Goal: Feedback & Contribution: Contribute content

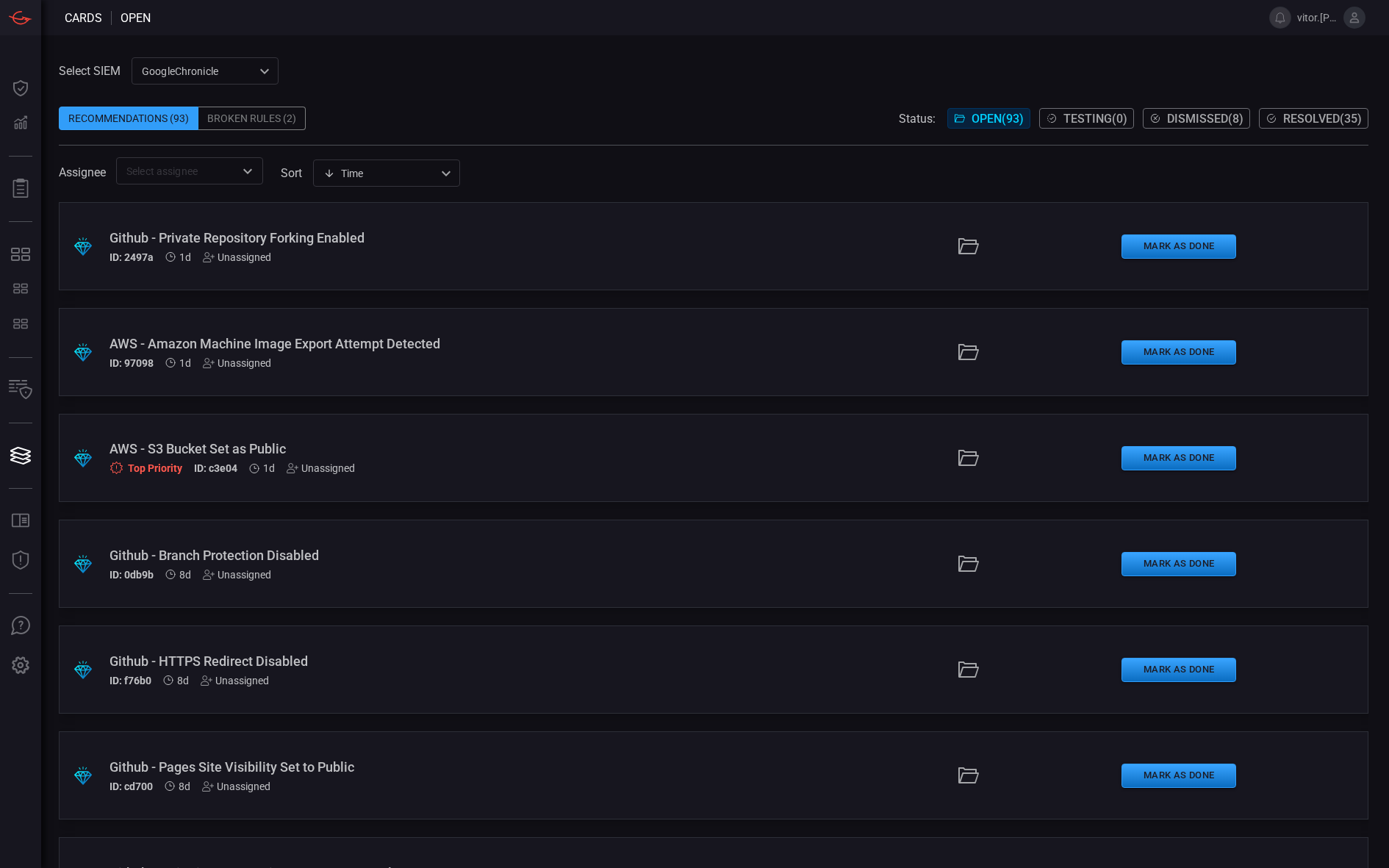
click at [396, 453] on div "AWS - S3 Bucket Set as Public" at bounding box center [337, 449] width 455 height 15
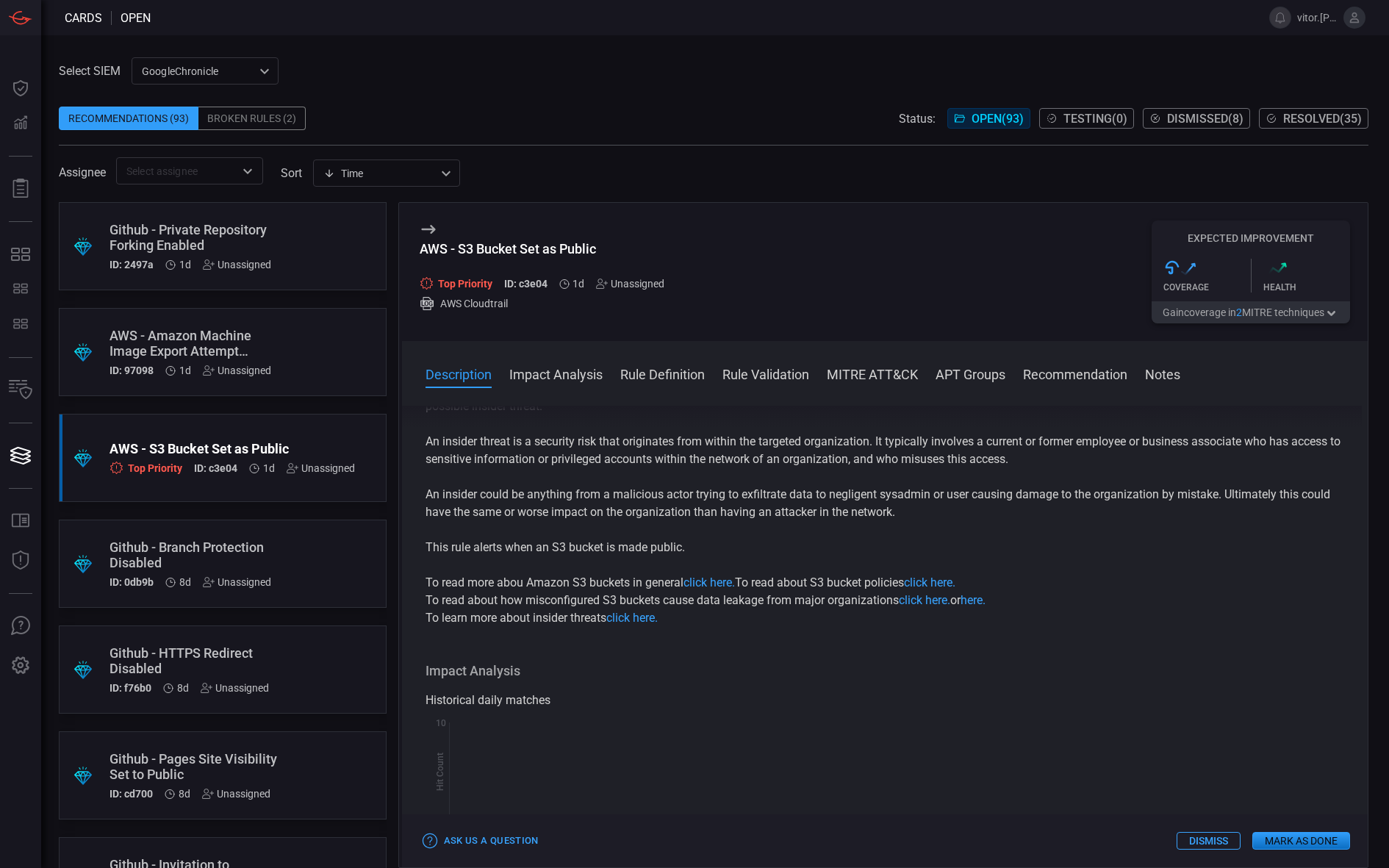
scroll to position [144, 0]
click at [582, 378] on button "Impact Analysis" at bounding box center [556, 373] width 94 height 17
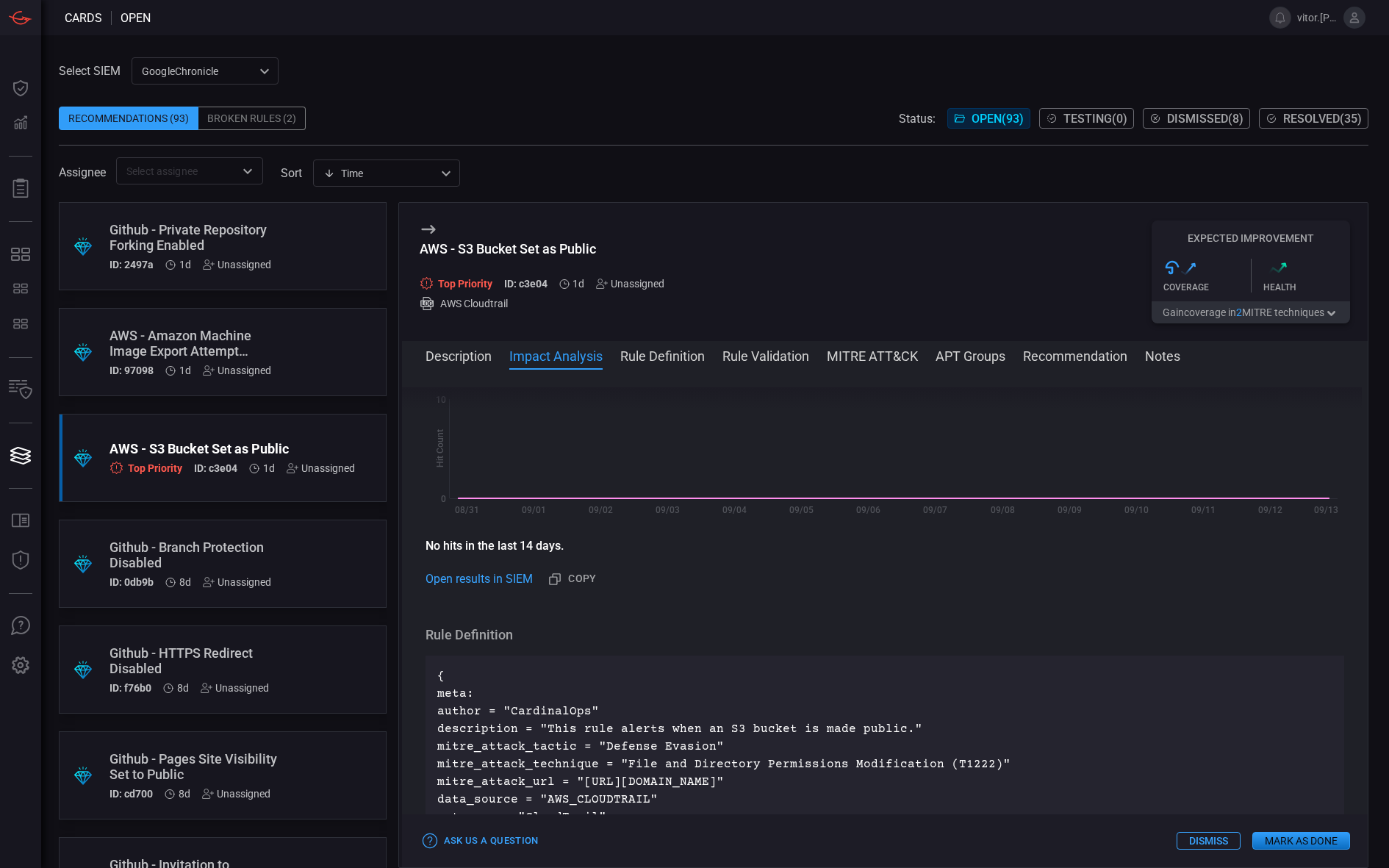
scroll to position [482, 0]
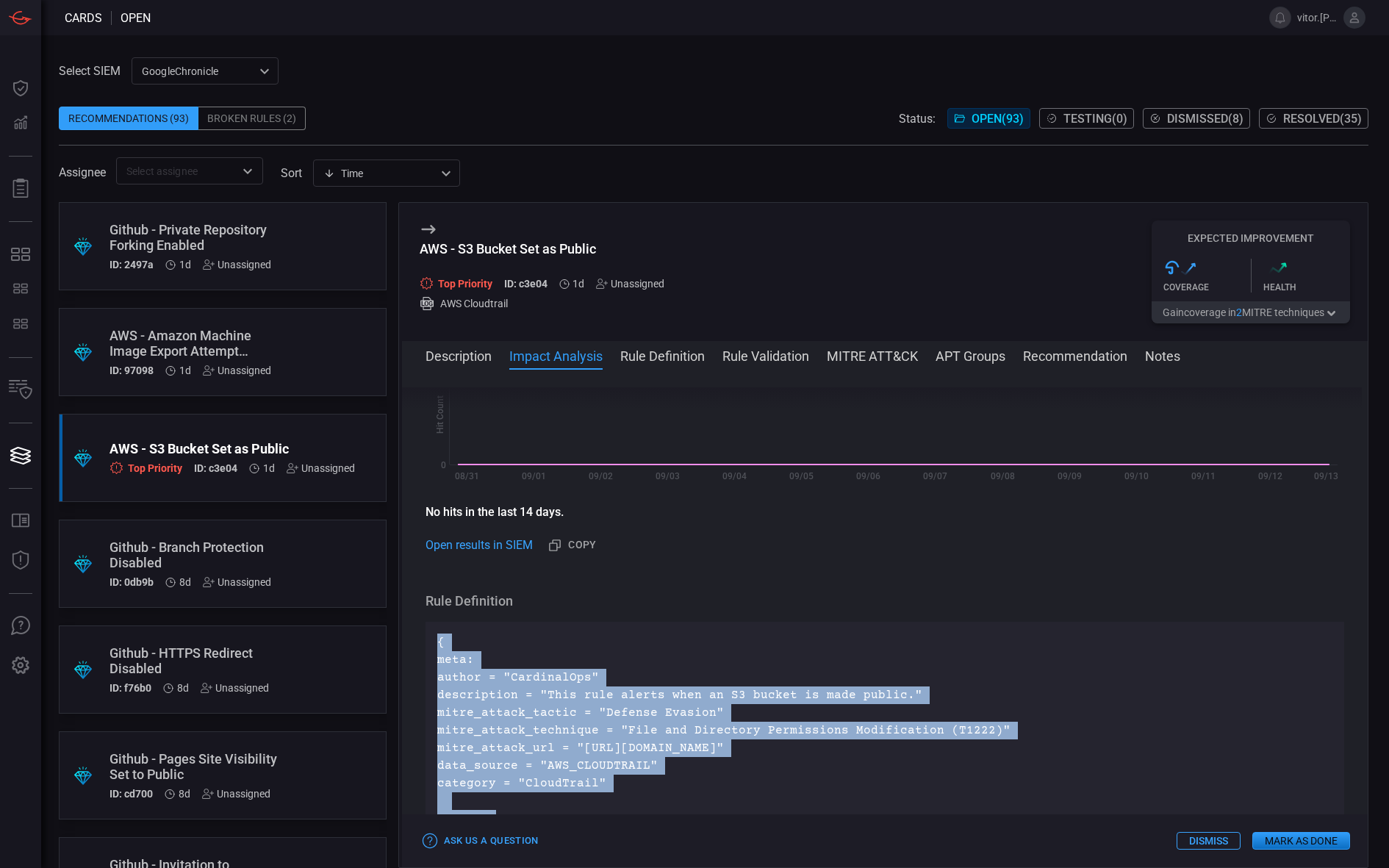
drag, startPoint x: 565, startPoint y: 778, endPoint x: 427, endPoint y: 645, distance: 191.7
click at [427, 645] on div "{ meta: author = "CardinalOps" description = "This rule alerts when an S3 bucke…" at bounding box center [885, 854] width 920 height 465
copy p "{ meta: author = "CardinalOps" description = "This rule alerts when an S3 bucke…"
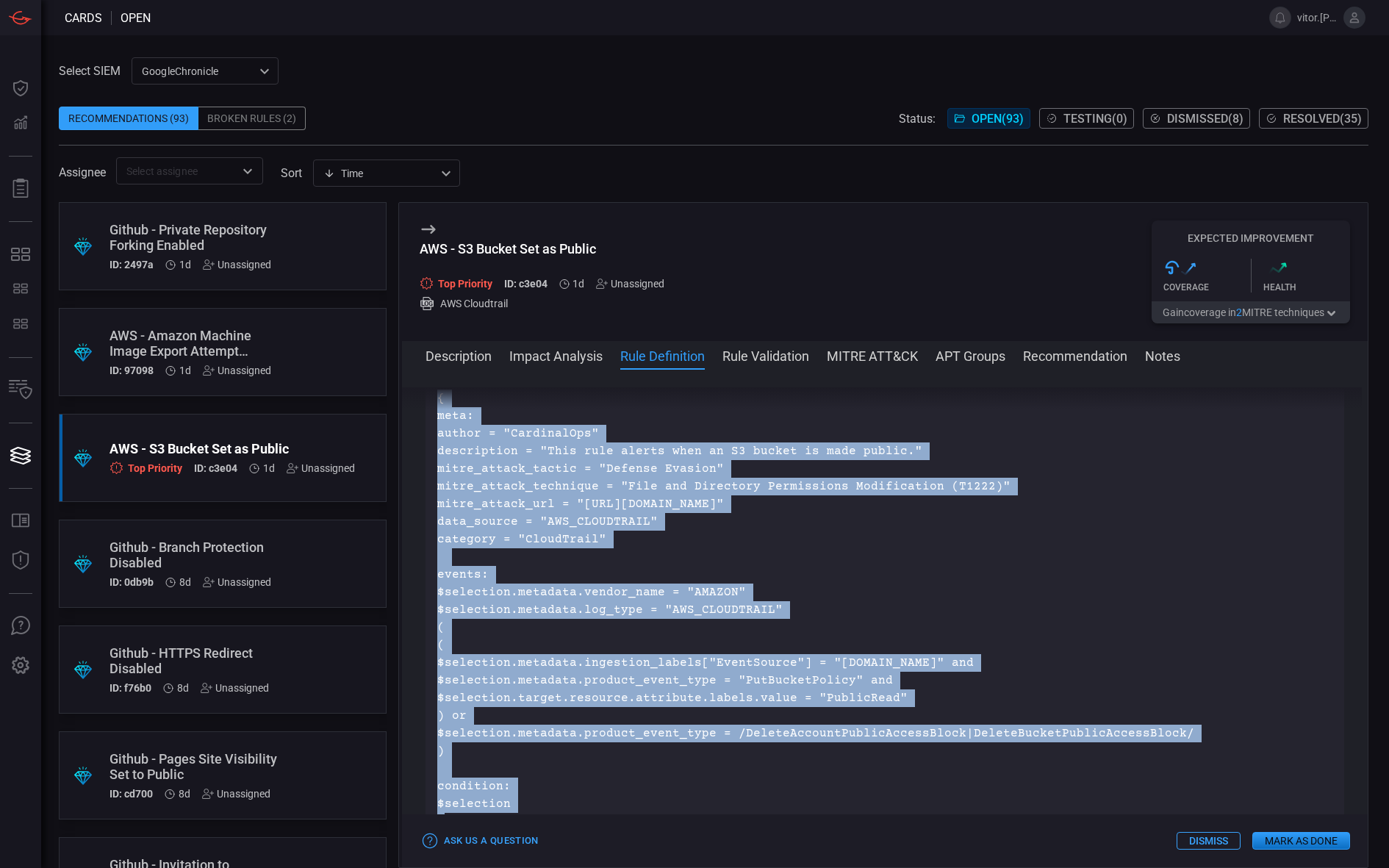
scroll to position [728, 0]
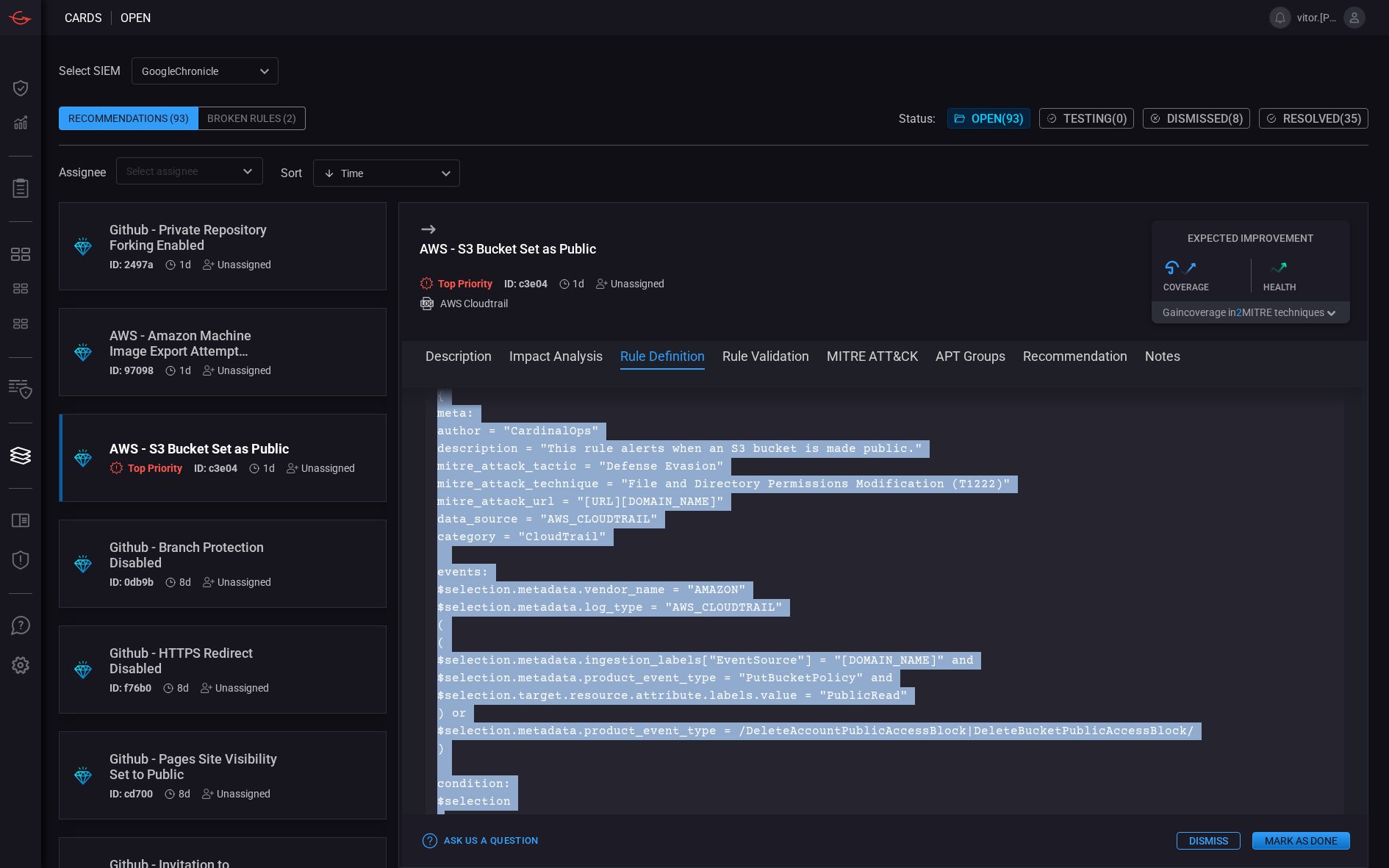
click at [806, 498] on p "{ meta: author = "CardinalOps" description = "This rule alerts when an S3 bucke…" at bounding box center [885, 608] width 896 height 441
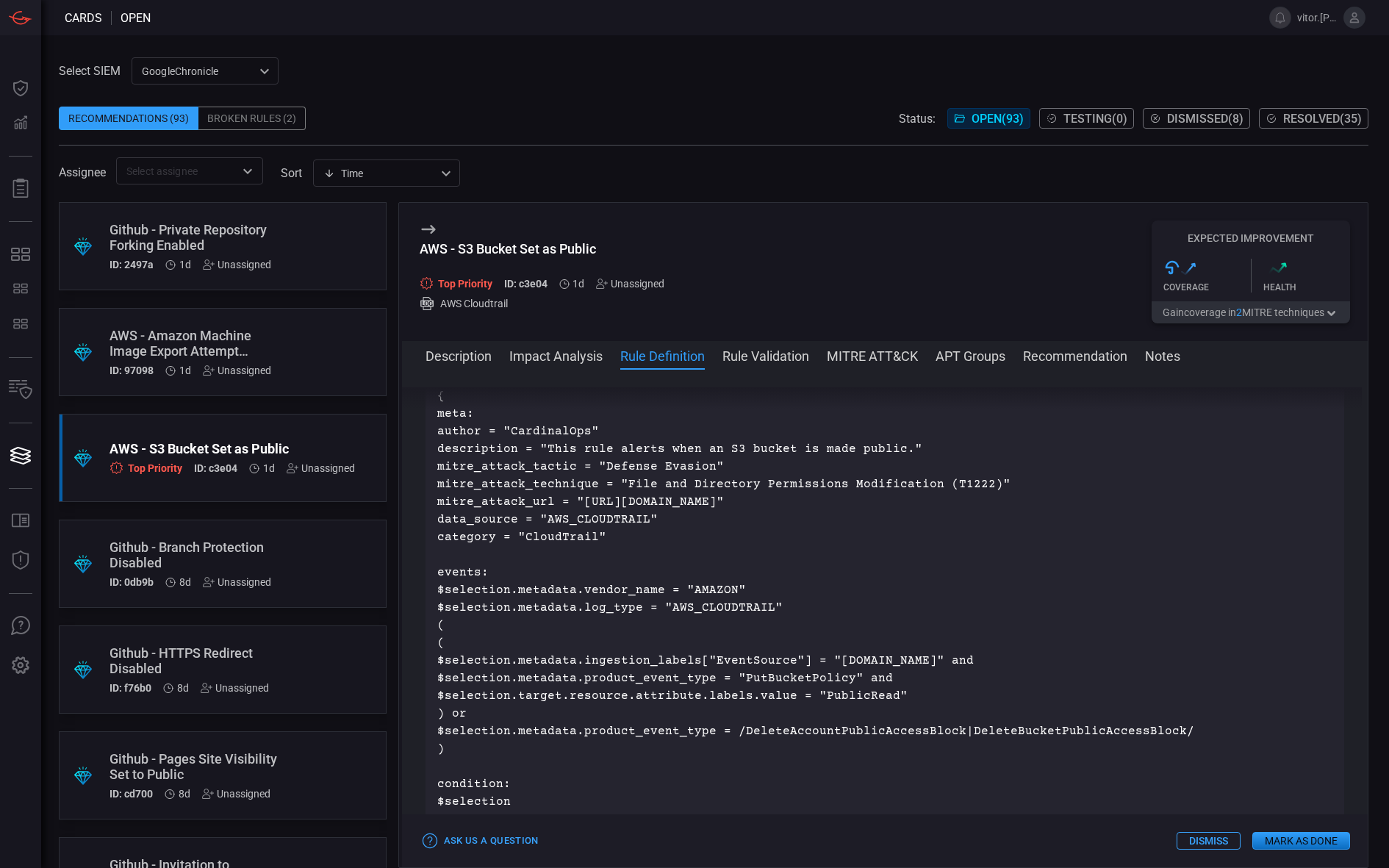
click at [893, 501] on p "{ meta: author = "CardinalOps" description = "This rule alerts when an S3 bucke…" at bounding box center [885, 608] width 896 height 441
click at [977, 469] on p "{ meta: author = "CardinalOps" description = "This rule alerts when an S3 bucke…" at bounding box center [885, 608] width 896 height 441
click at [977, 478] on p "{ meta: author = "CardinalOps" description = "This rule alerts when an S3 bucke…" at bounding box center [885, 608] width 896 height 441
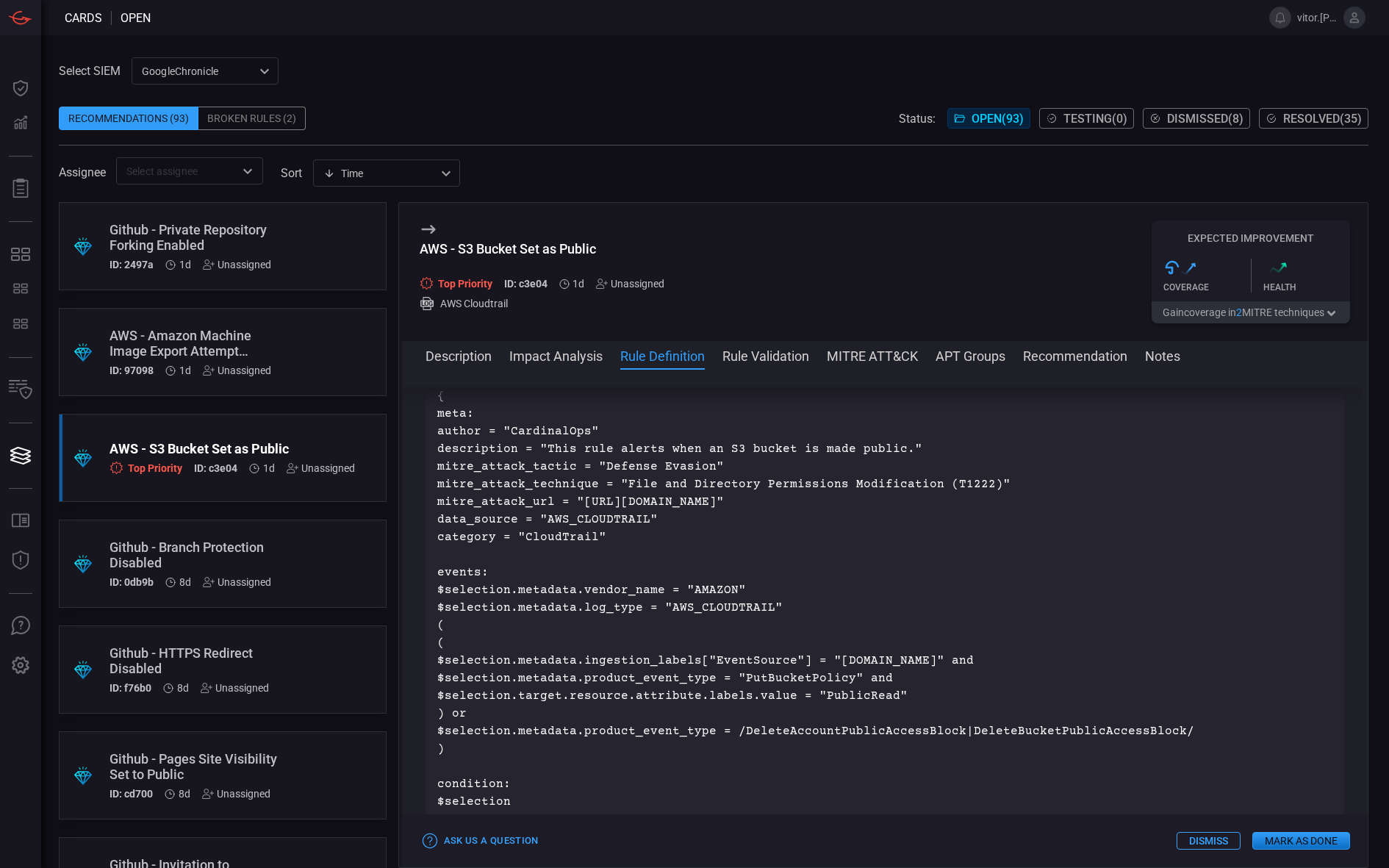
copy p "T1222"
click at [652, 487] on p "{ meta: author = "CardinalOps" description = "This rule alerts when an S3 bucke…" at bounding box center [885, 608] width 896 height 441
drag, startPoint x: 571, startPoint y: 449, endPoint x: 924, endPoint y: 450, distance: 353.0
click at [924, 450] on p "{ meta: author = "CardinalOps" description = "This rule alerts when an S3 bucke…" at bounding box center [885, 608] width 896 height 441
copy p "This rule alerts when an S3 bucket is made public."
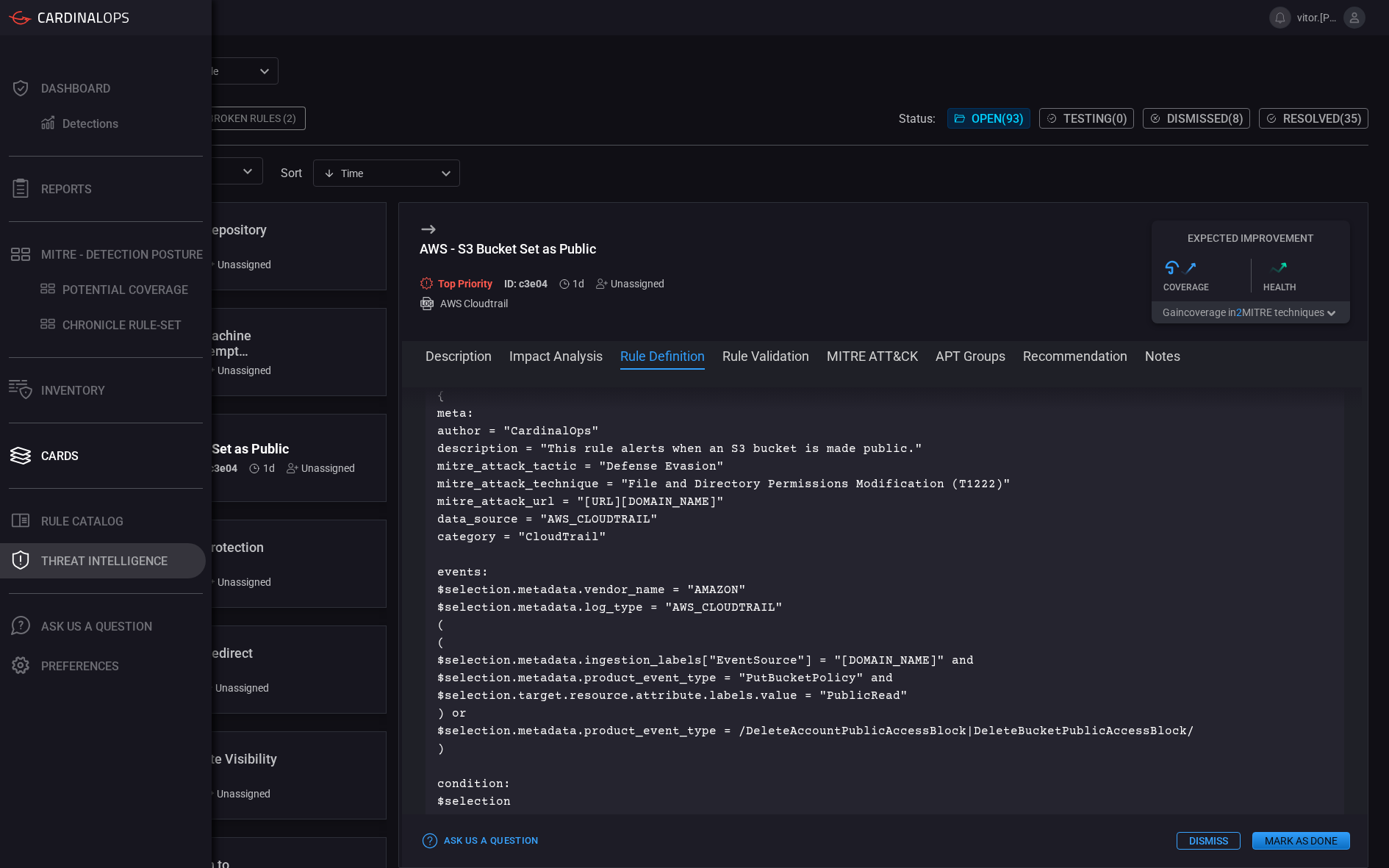
click at [37, 572] on button "Threat Intelligence" at bounding box center [103, 560] width 206 height 35
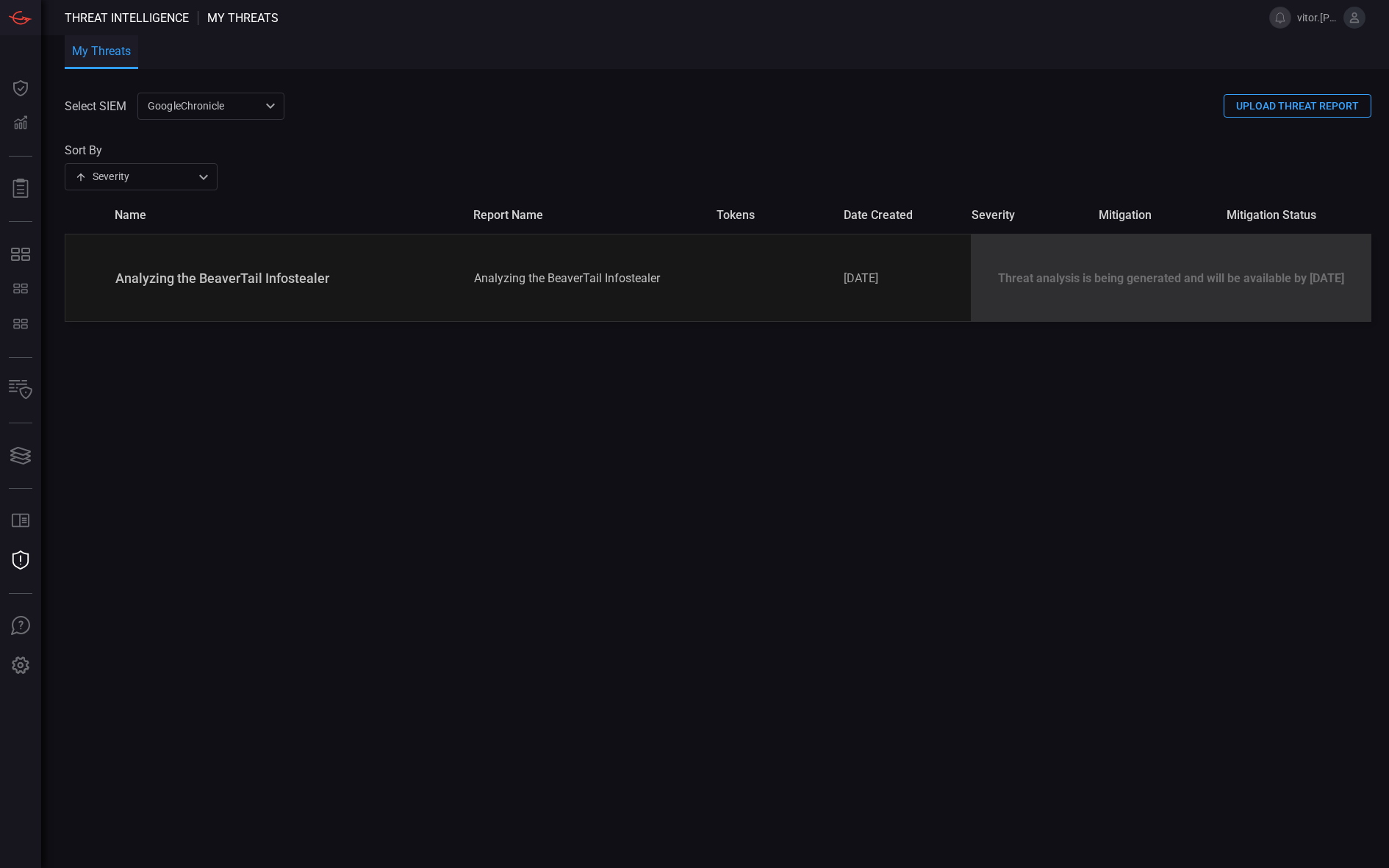
click at [969, 151] on div "Sort By Severity severity ​" at bounding box center [717, 167] width 1306 height 47
click at [1350, 103] on button "UPLOAD THREAT REPORT" at bounding box center [1297, 106] width 148 height 24
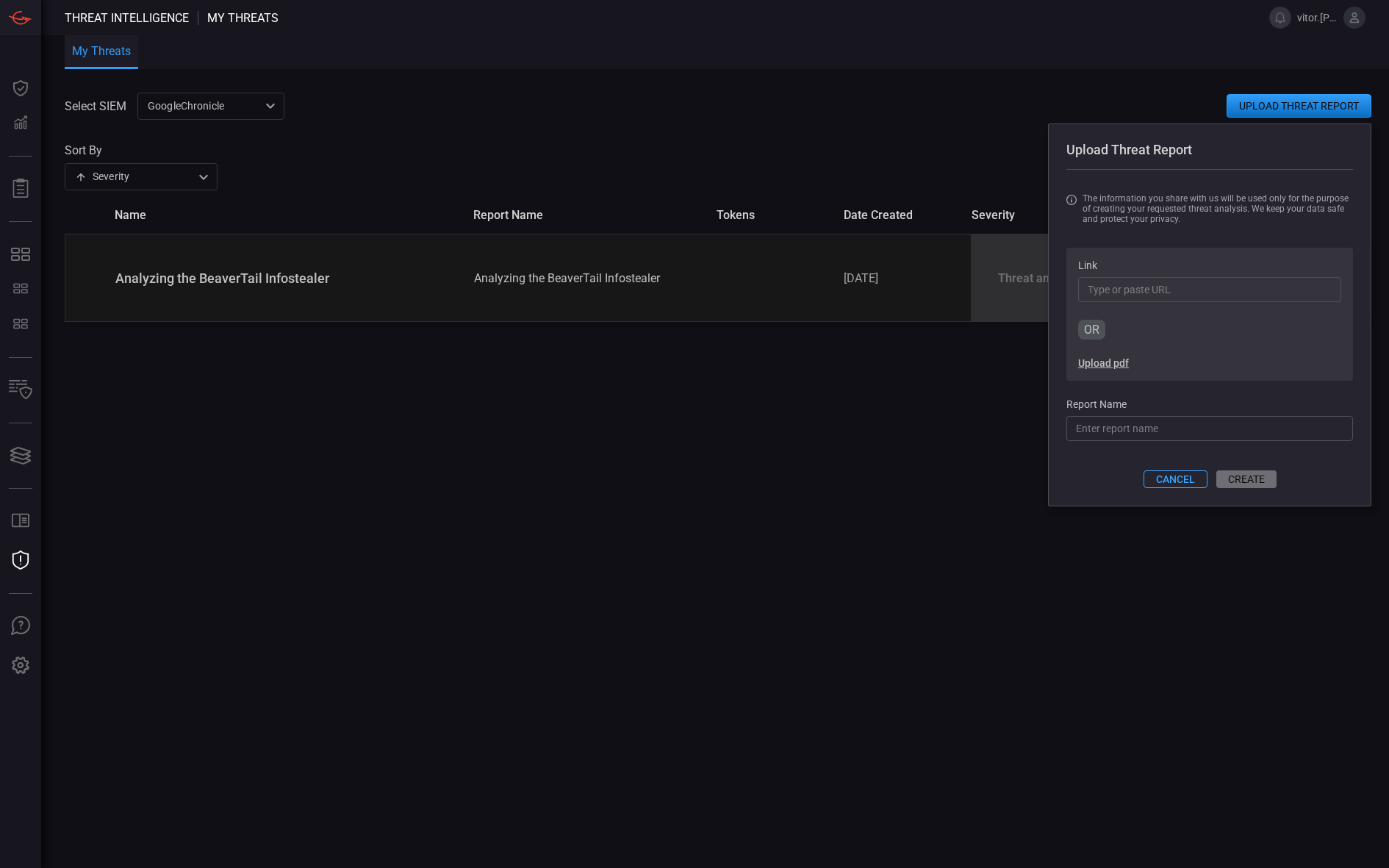
click at [1161, 281] on input "Link" at bounding box center [1210, 290] width 263 height 25
paste input "[URL][DOMAIN_NAME]"
type input "[URL][DOMAIN_NAME]"
type input "/he/Analyzing%20the%20BeaverTail%20Infostealer.pdf"
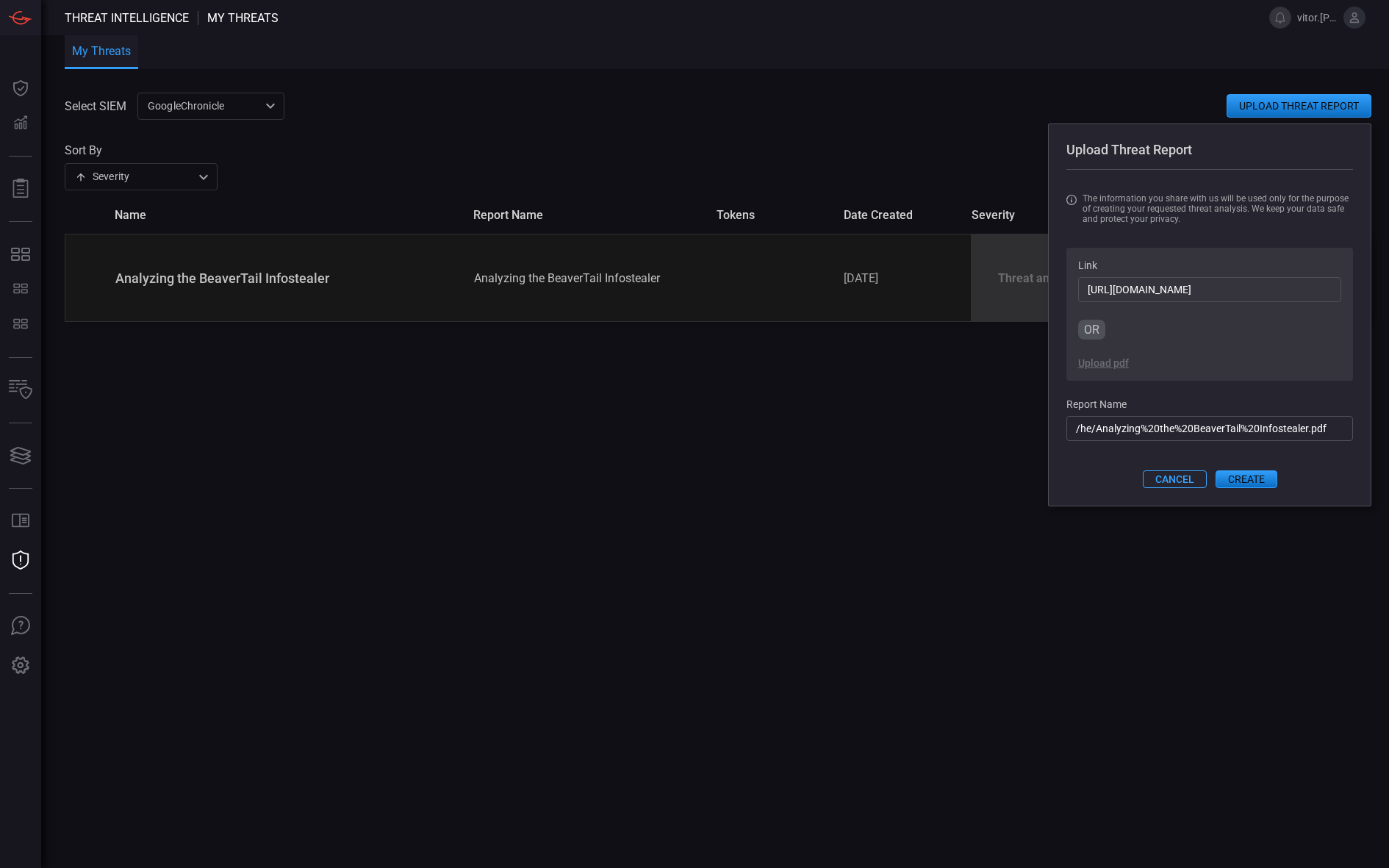
type input "[URL][DOMAIN_NAME]"
click at [1333, 438] on input "/he/Analyzing%20the%20BeaverTail%20Infostealer.pdf" at bounding box center [1210, 429] width 287 height 25
type input "Analyzing the BeaverTail Infostealer"
click at [1236, 480] on button "CREATE" at bounding box center [1246, 478] width 62 height 17
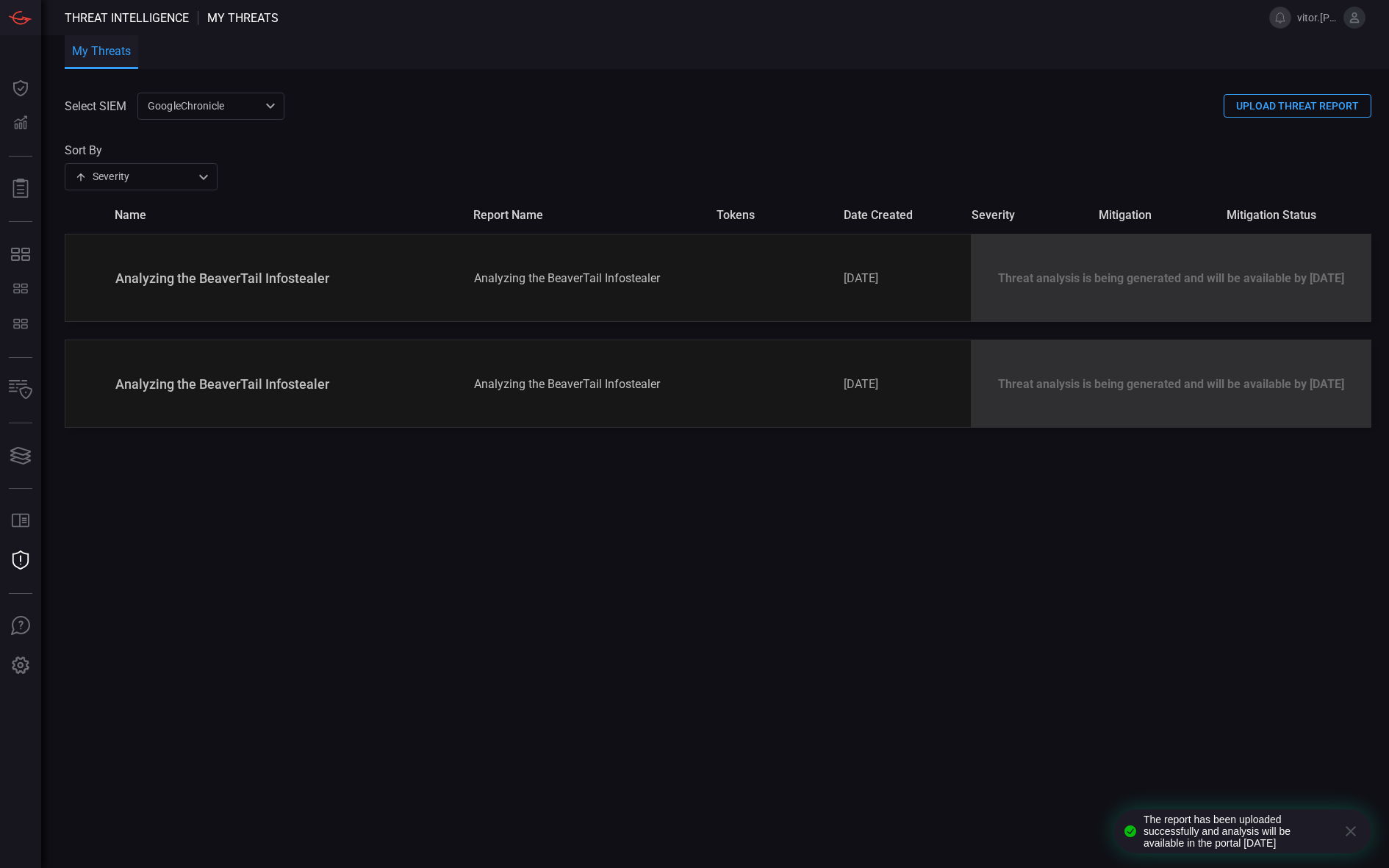
click at [1355, 830] on icon "button" at bounding box center [1350, 831] width 17 height 17
